Goal: Information Seeking & Learning: Learn about a topic

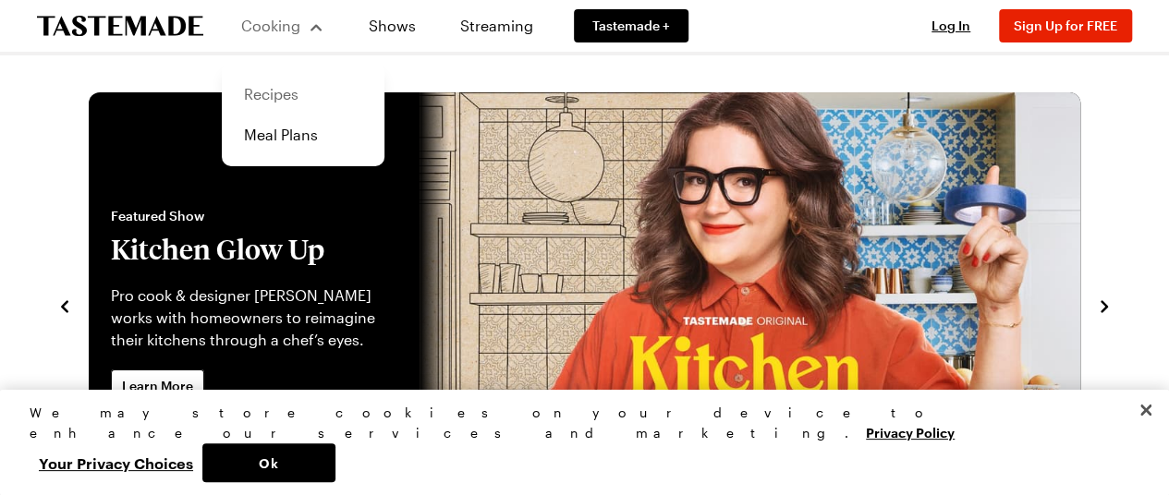
click at [269, 100] on link "Recipes" at bounding box center [303, 94] width 140 height 41
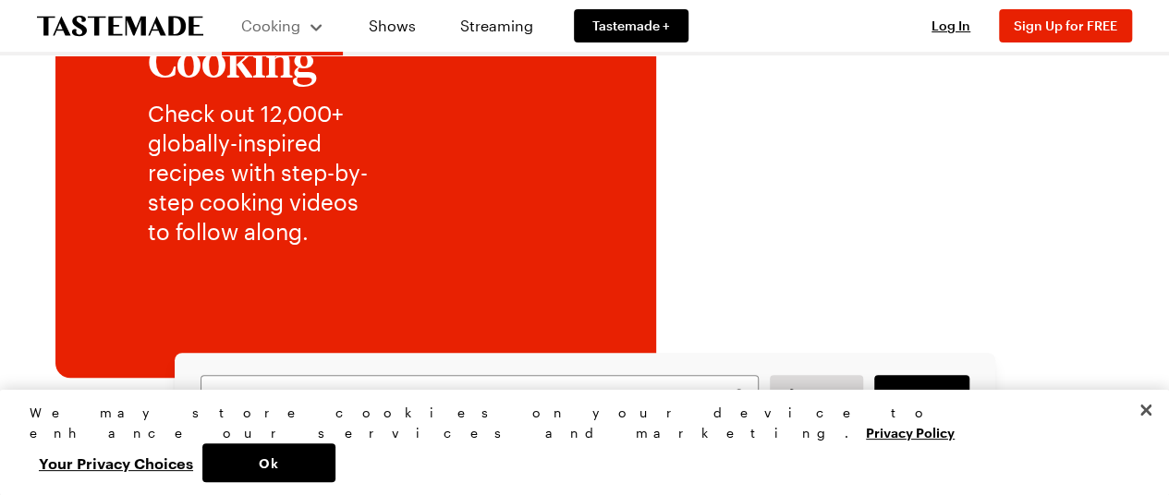
scroll to position [277, 0]
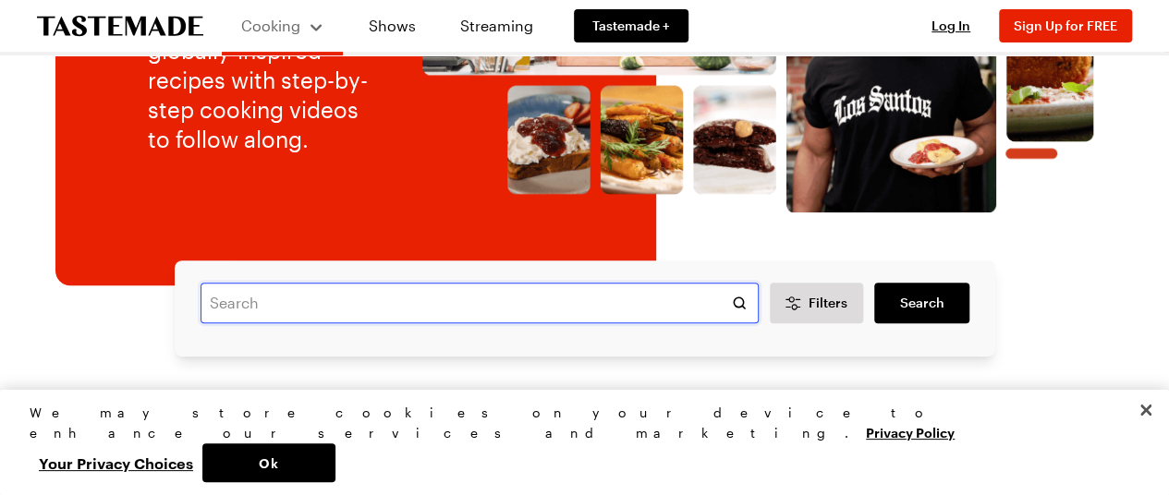
click at [499, 306] on input "text" at bounding box center [480, 303] width 558 height 41
type input "pizza dough [PERSON_NAME]"
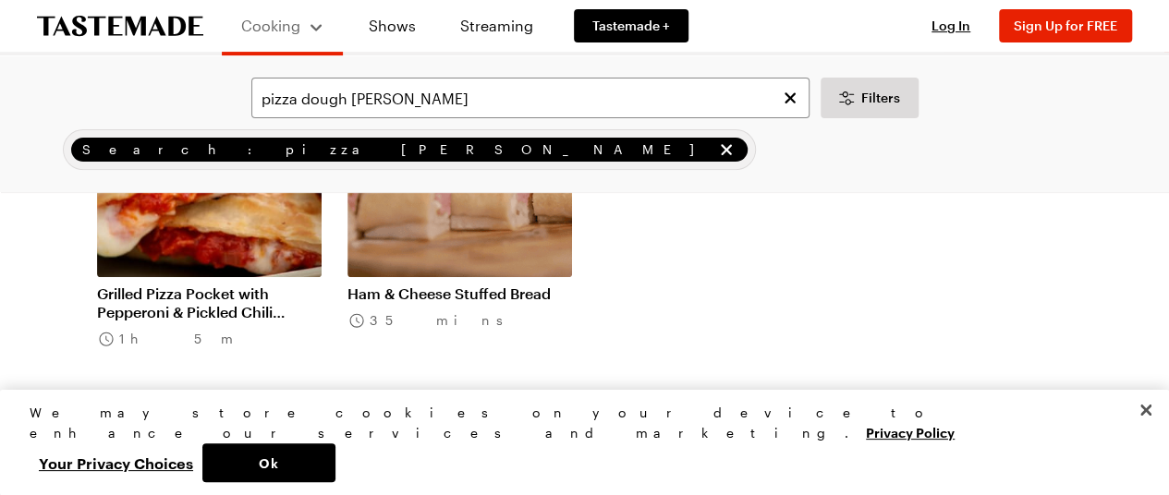
scroll to position [277, 0]
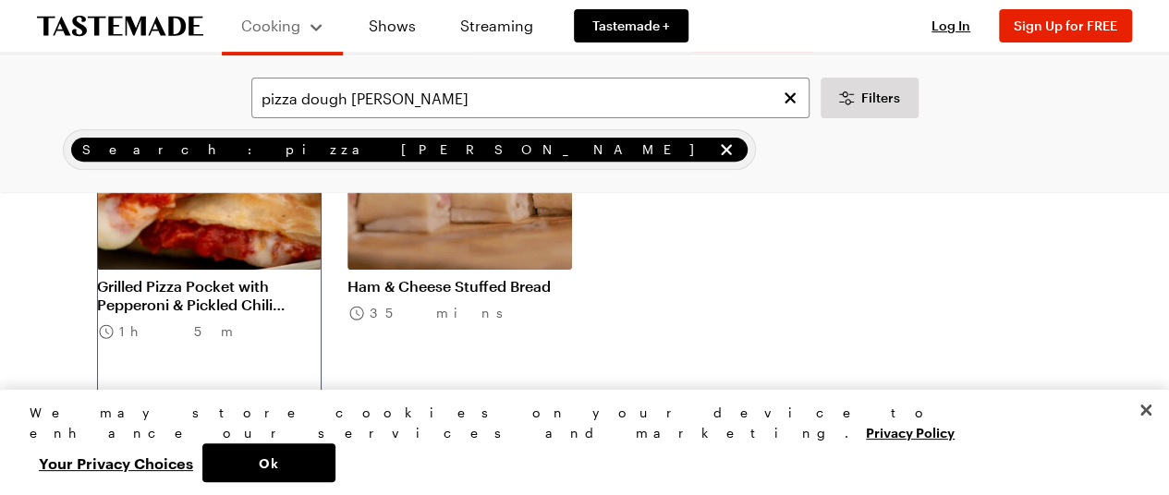
click at [189, 304] on link "Grilled Pizza Pocket with Pepperoni & Pickled Chili Peppers" at bounding box center [209, 295] width 225 height 37
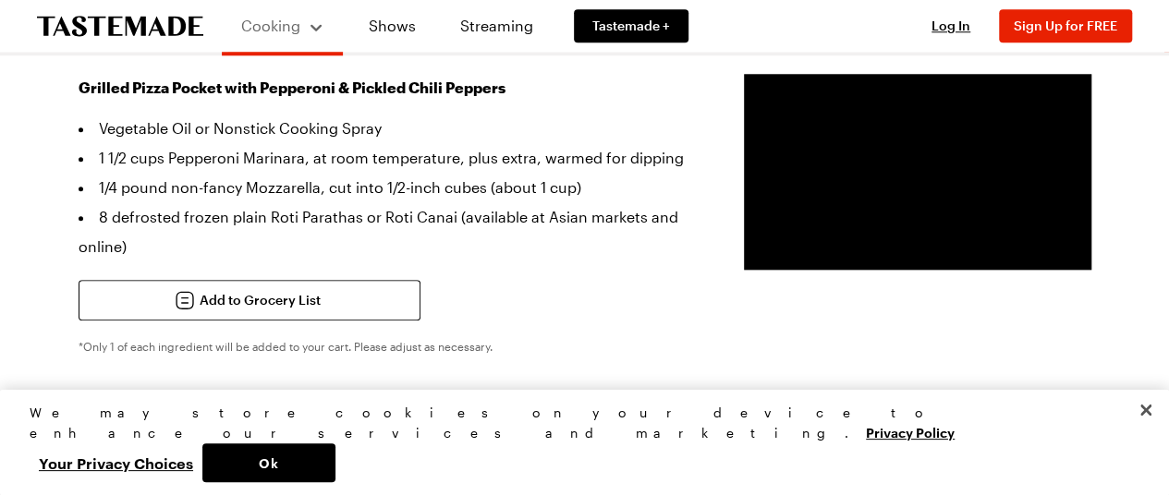
scroll to position [924, 0]
